Goal: Find specific page/section: Find specific page/section

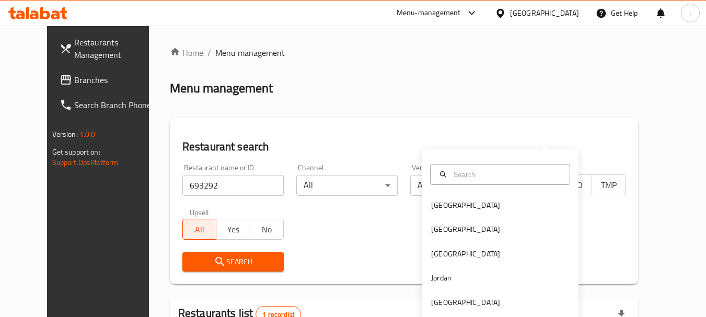
scroll to position [122, 0]
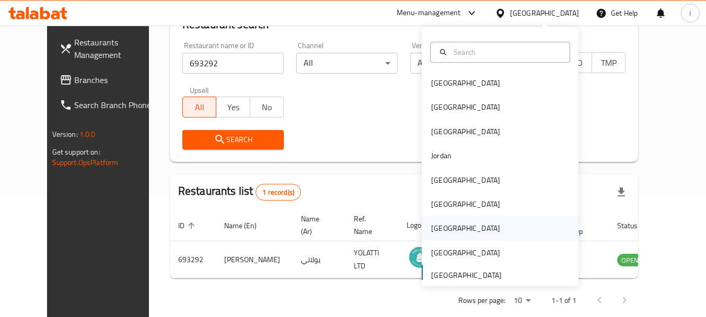
click at [438, 228] on div "[GEOGRAPHIC_DATA]" at bounding box center [465, 228] width 69 height 11
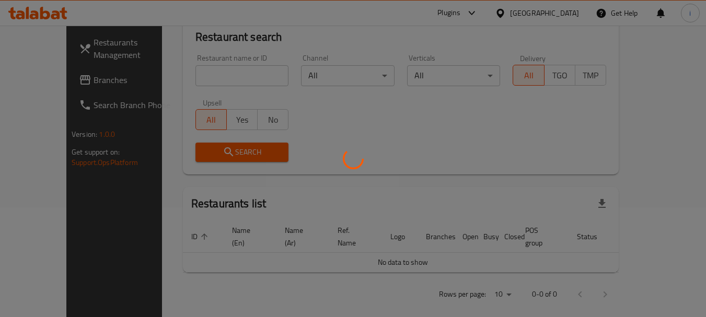
scroll to position [122, 0]
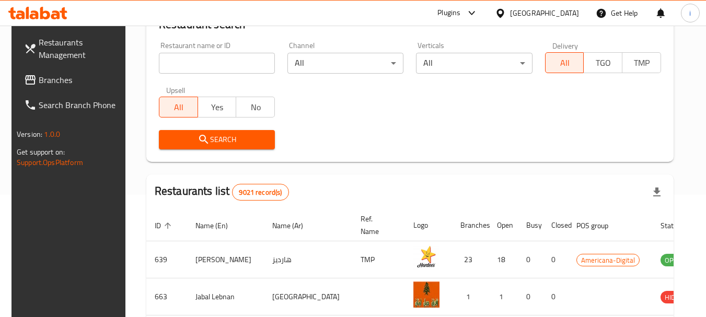
click at [49, 78] on span "Branches" at bounding box center [80, 80] width 83 height 13
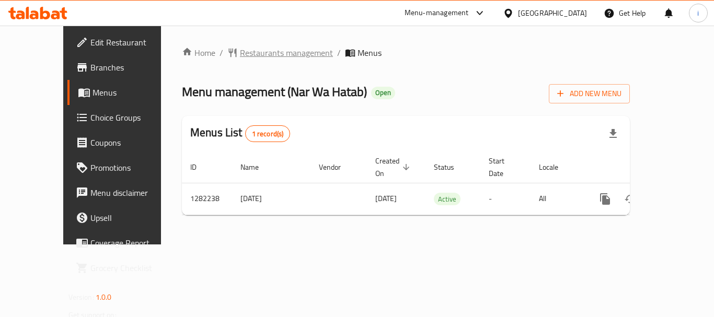
click at [255, 56] on span "Restaurants management" at bounding box center [286, 53] width 93 height 13
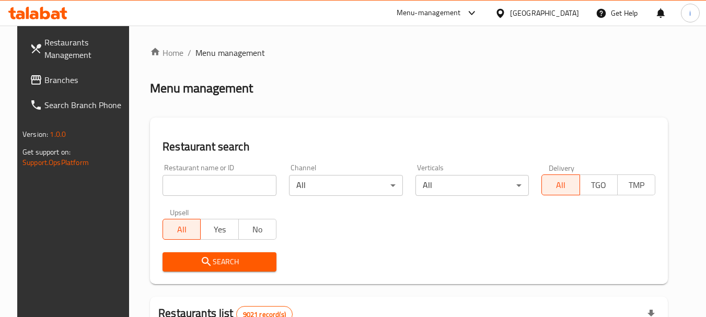
click at [216, 186] on input "search" at bounding box center [220, 185] width 114 height 21
paste input "694716"
type input "694716"
click button "Search" at bounding box center [220, 261] width 114 height 19
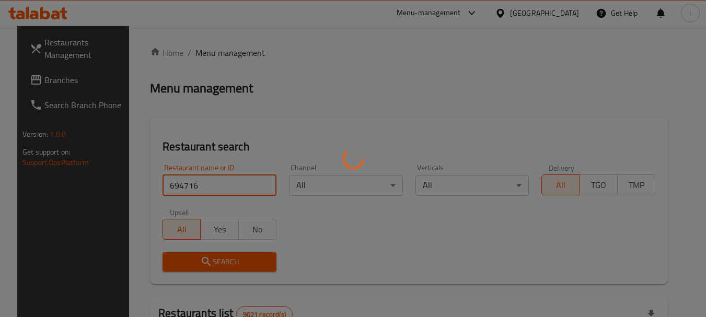
click button "Search" at bounding box center [220, 261] width 114 height 19
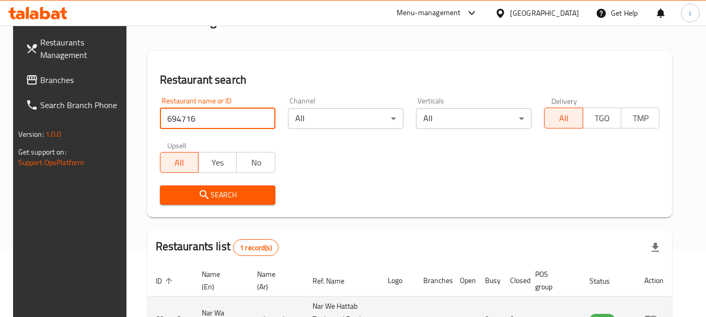
scroll to position [149, 0]
